Goal: Use online tool/utility: Utilize a website feature to perform a specific function

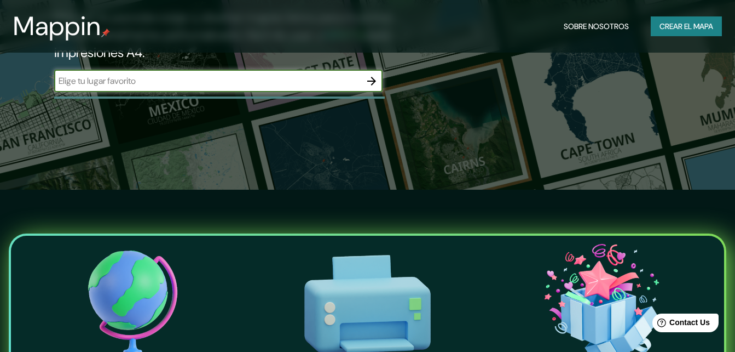
scroll to position [55, 0]
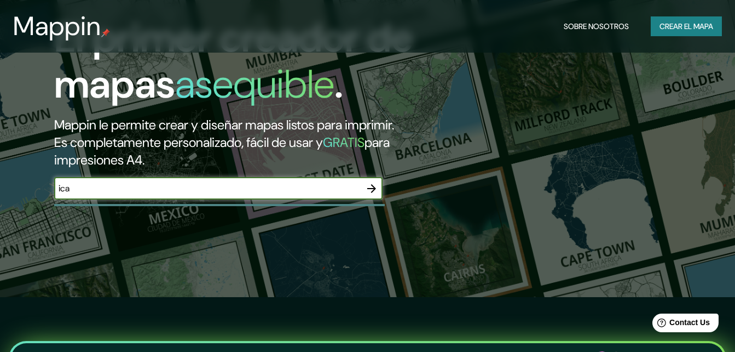
click at [359, 196] on div "ica ​" at bounding box center [218, 188] width 329 height 22
type input "ica"
click at [374, 187] on icon "button" at bounding box center [371, 188] width 9 height 9
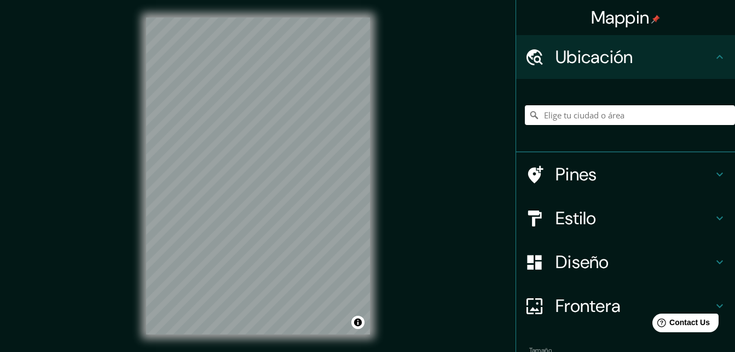
click at [586, 102] on div at bounding box center [630, 115] width 210 height 55
click at [574, 109] on input "Elige tu ciudad o área" at bounding box center [630, 115] width 210 height 20
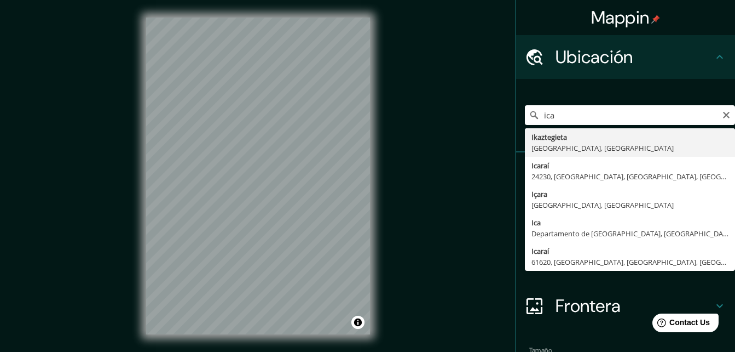
type input "Ica, [GEOGRAPHIC_DATA], [GEOGRAPHIC_DATA]"
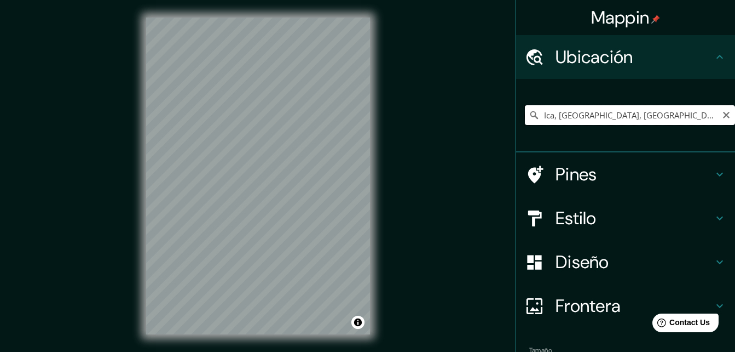
click at [645, 112] on input "Ica, [GEOGRAPHIC_DATA], [GEOGRAPHIC_DATA]" at bounding box center [630, 115] width 210 height 20
drag, startPoint x: 661, startPoint y: 112, endPoint x: 528, endPoint y: 112, distance: 133.1
click at [528, 112] on div "Ica, [GEOGRAPHIC_DATA], [GEOGRAPHIC_DATA]" at bounding box center [630, 115] width 210 height 20
click at [723, 117] on icon "Claro" at bounding box center [726, 115] width 7 height 7
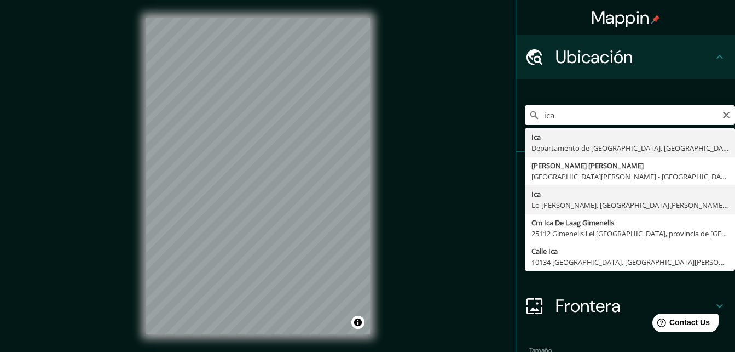
type input "Ica, [GEOGRAPHIC_DATA][PERSON_NAME], [GEOGRAPHIC_DATA][PERSON_NAME], [GEOGRAPHI…"
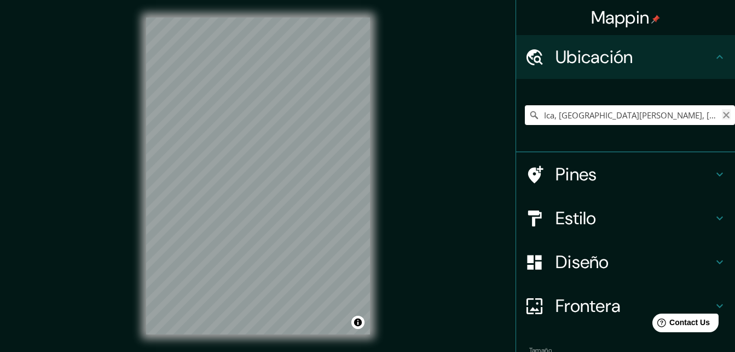
click at [723, 116] on icon "Claro" at bounding box center [726, 115] width 7 height 7
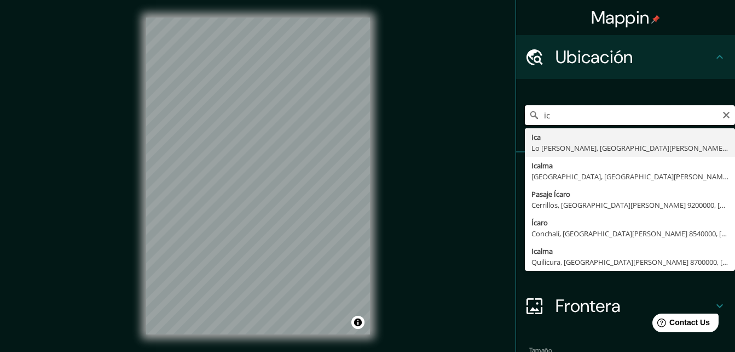
type input "i"
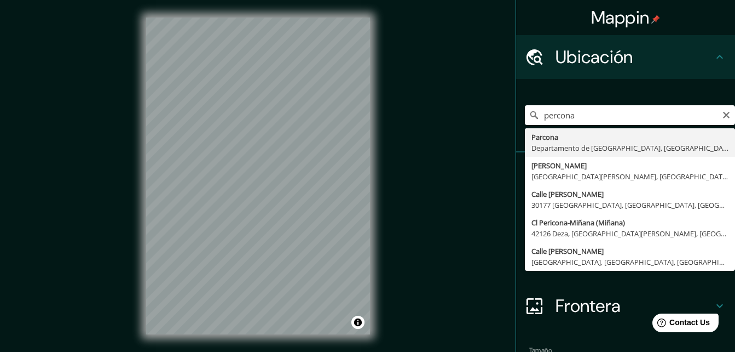
type input "Parcona, [GEOGRAPHIC_DATA], [GEOGRAPHIC_DATA]"
